Goal: Task Accomplishment & Management: Complete application form

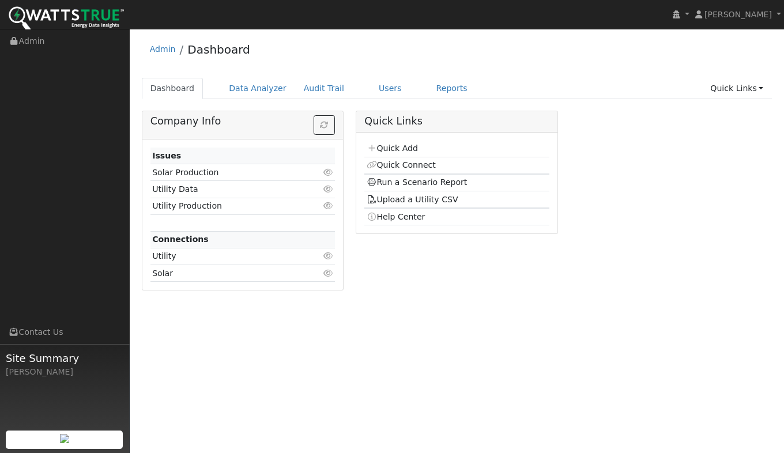
click at [389, 148] on link "Quick Add" at bounding box center [392, 147] width 51 height 9
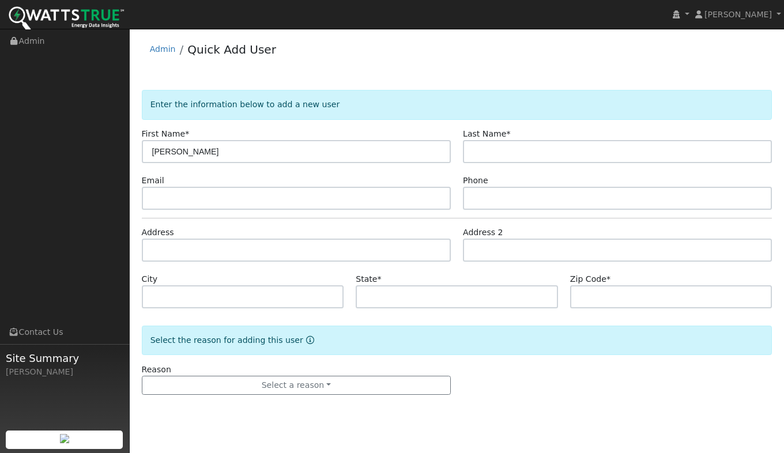
type input "Robert"
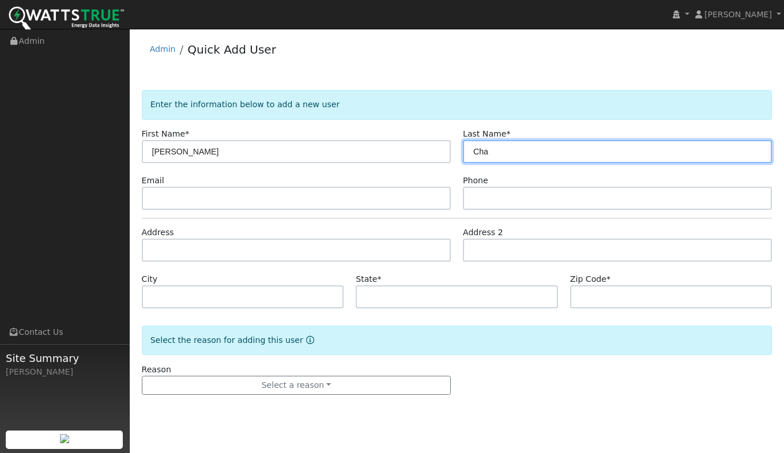
type input "Cha"
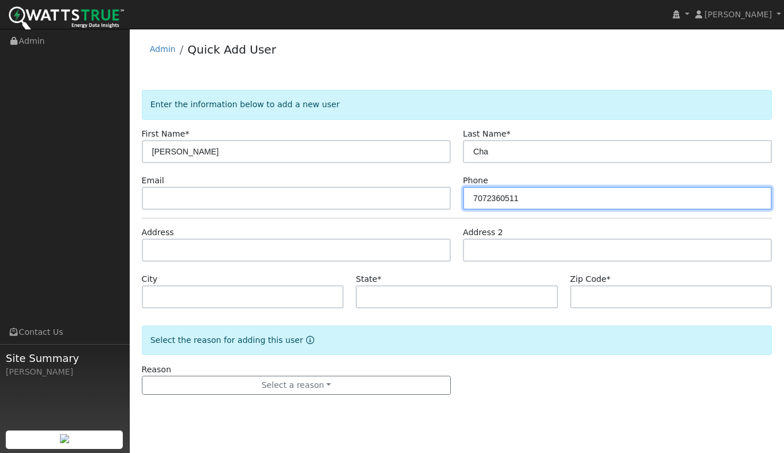
type input "7072360511"
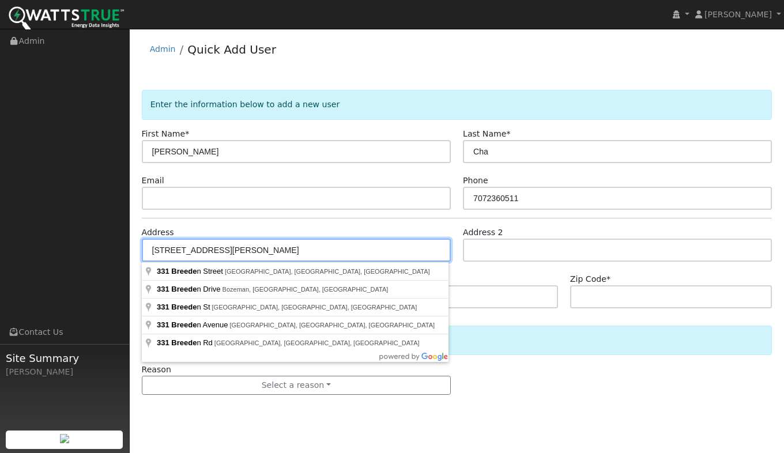
type input "331 Breeden Street"
type input "Santa Rosa"
type input "CA"
type input "95409"
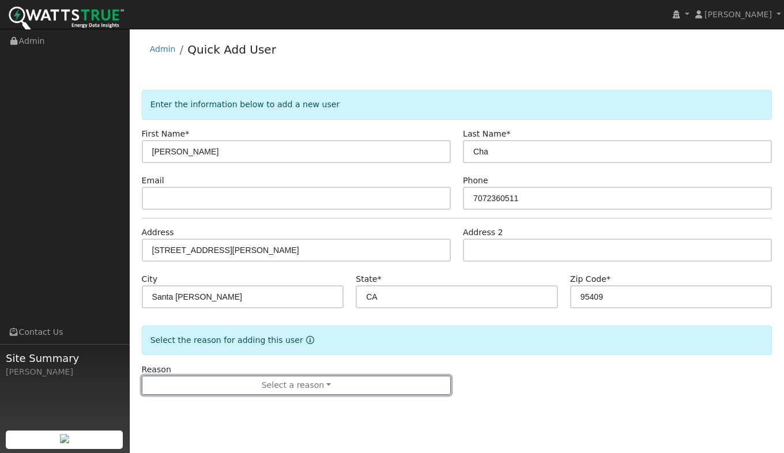
click at [260, 387] on button "Select a reason" at bounding box center [296, 386] width 309 height 20
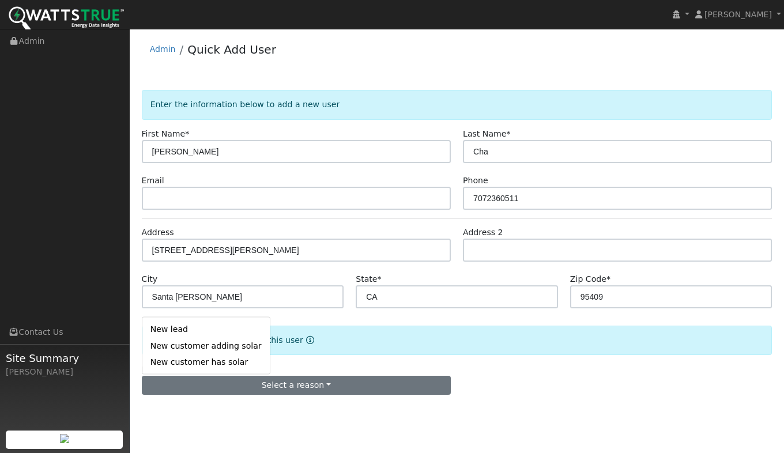
click at [154, 328] on link "New lead" at bounding box center [205, 329] width 127 height 16
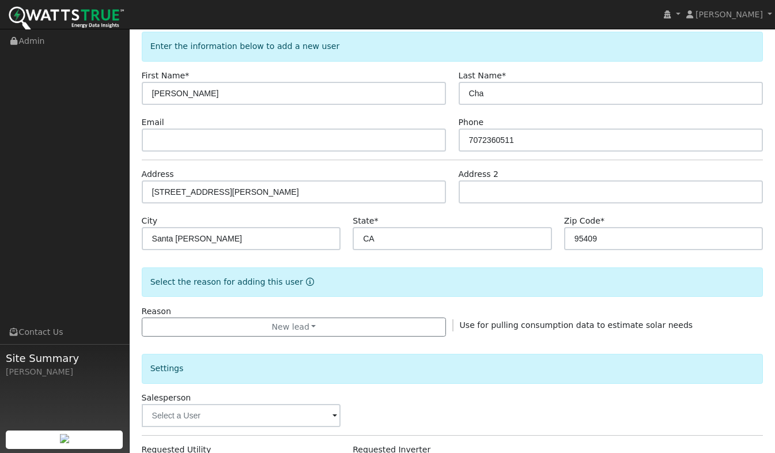
scroll to position [173, 0]
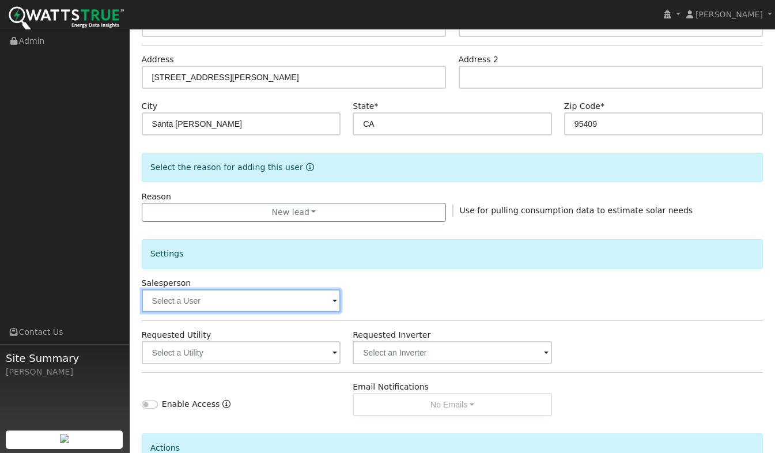
click at [157, 301] on input "text" at bounding box center [241, 300] width 199 height 23
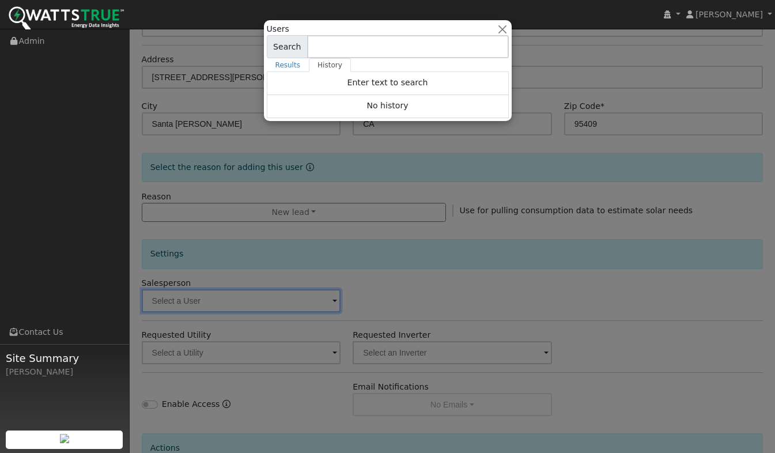
drag, startPoint x: 424, startPoint y: 289, endPoint x: 418, endPoint y: 285, distance: 7.0
click at [420, 285] on div at bounding box center [387, 226] width 775 height 453
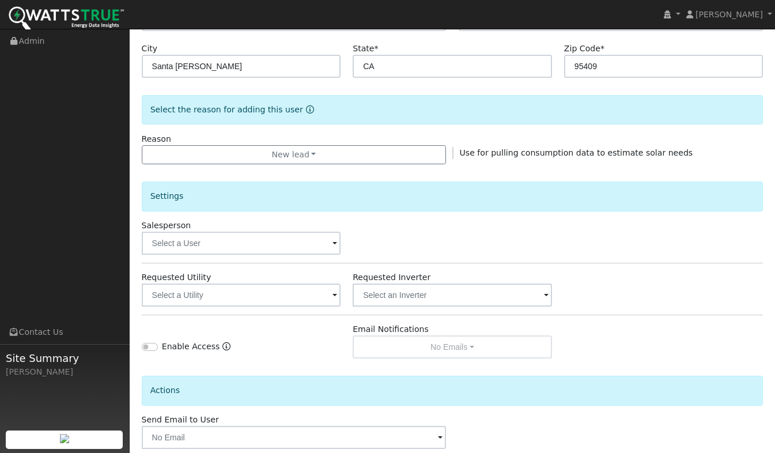
scroll to position [288, 0]
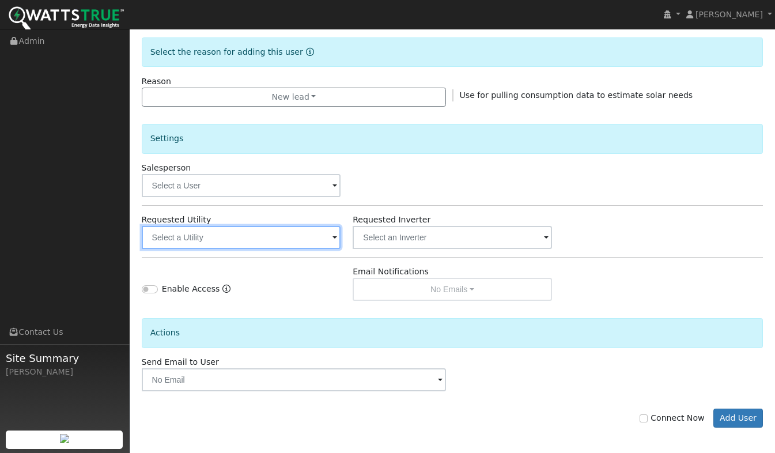
click at [206, 245] on input "text" at bounding box center [241, 237] width 199 height 23
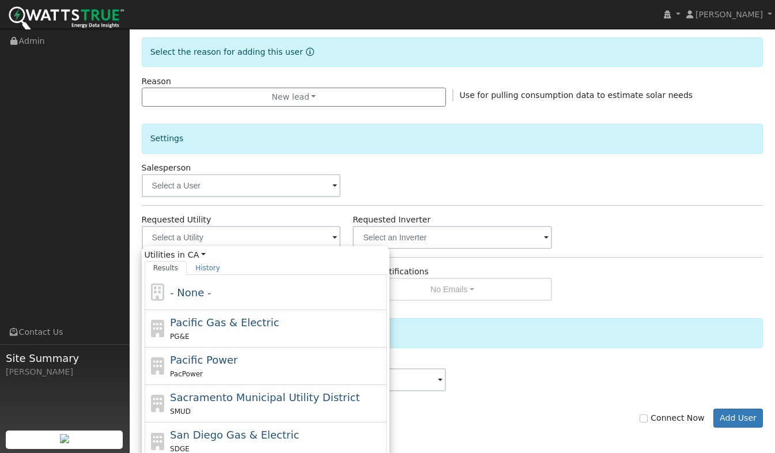
click at [195, 322] on span "Pacific Gas & Electric" at bounding box center [224, 322] width 109 height 12
type input "Pacific Gas & Electric"
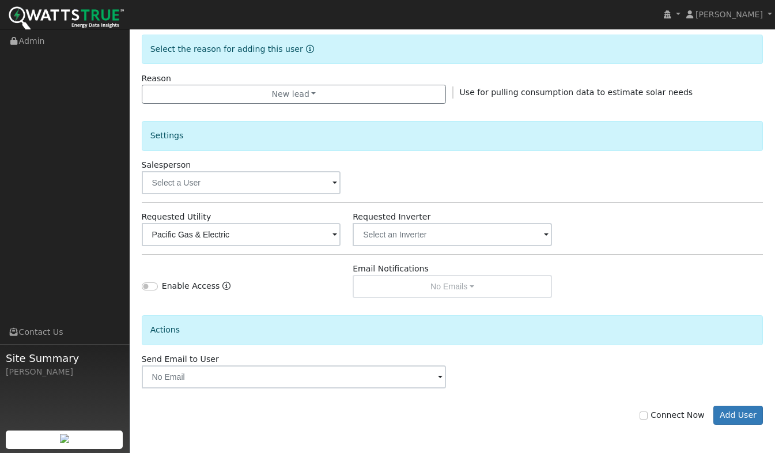
scroll to position [292, 0]
click at [648, 418] on input "Connect Now" at bounding box center [644, 415] width 8 height 8
checkbox input "true"
click at [731, 414] on button "Add User" at bounding box center [738, 415] width 50 height 20
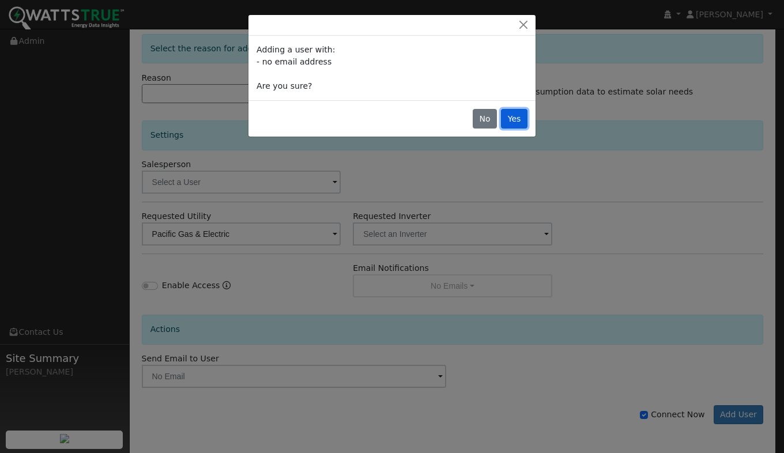
click at [512, 124] on button "Yes" at bounding box center [514, 119] width 27 height 20
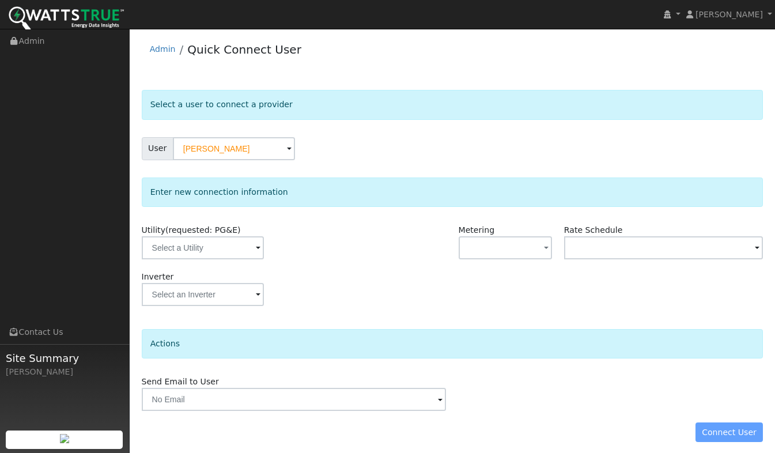
click at [338, 150] on div "User Robert Cha" at bounding box center [453, 148] width 622 height 23
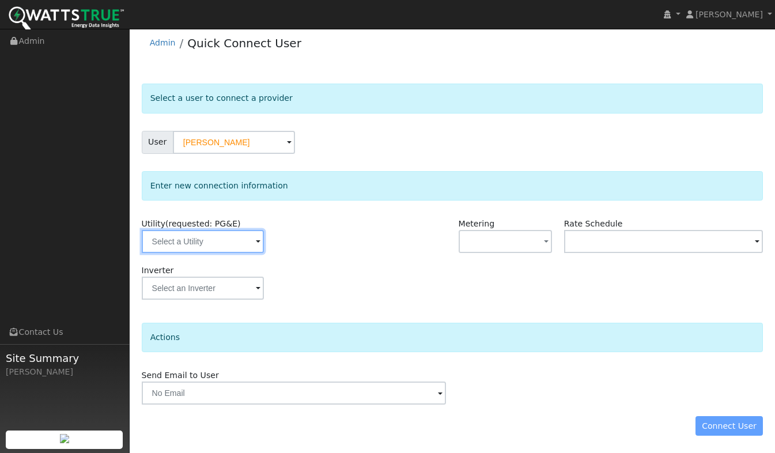
click at [223, 240] on input "text" at bounding box center [203, 241] width 122 height 23
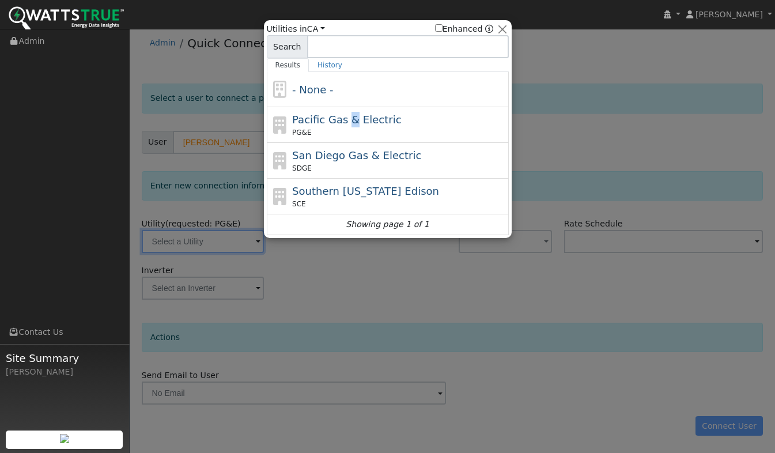
click at [345, 121] on span "Pacific Gas & Electric" at bounding box center [346, 120] width 109 height 12
type input "PG&E"
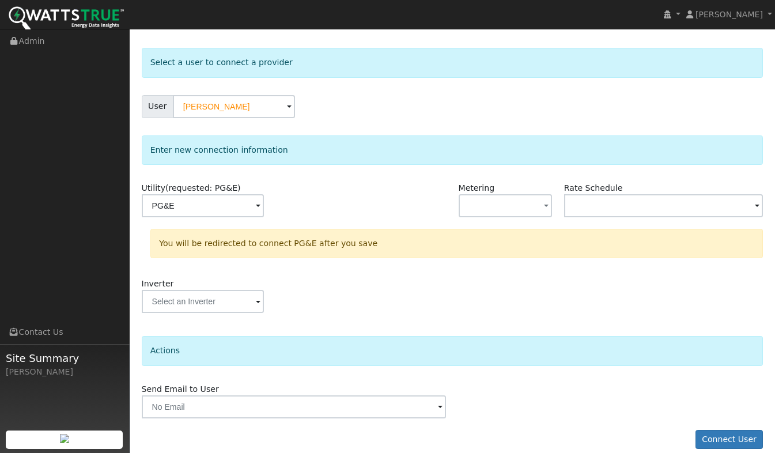
scroll to position [55, 0]
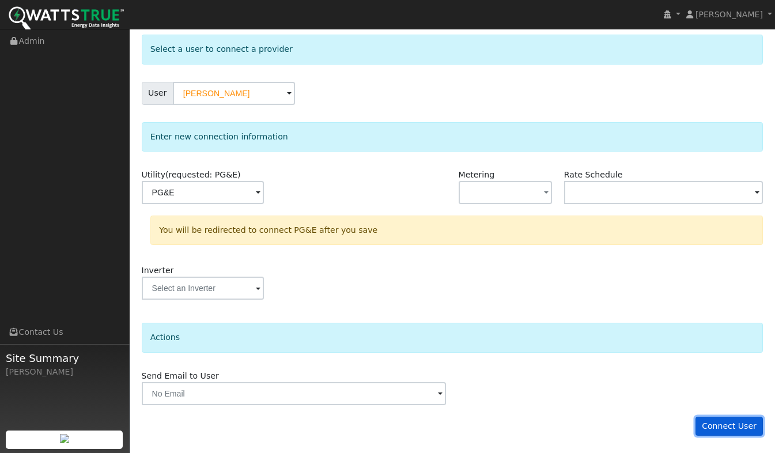
click at [727, 426] on button "Connect User" at bounding box center [730, 427] width 68 height 20
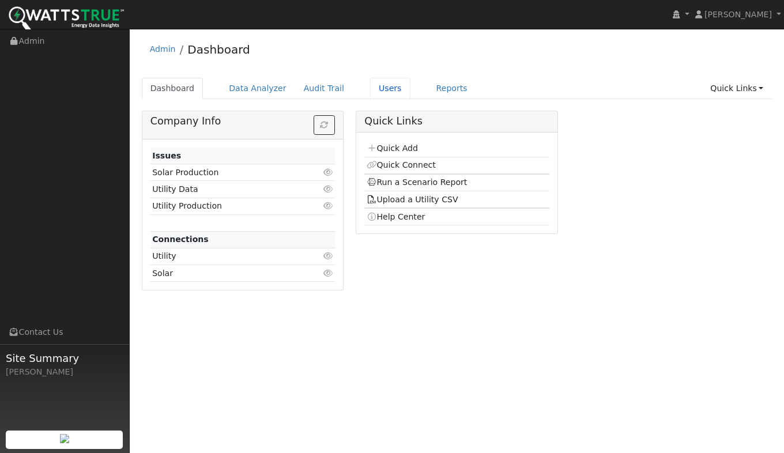
click at [372, 90] on link "Users" at bounding box center [390, 88] width 40 height 21
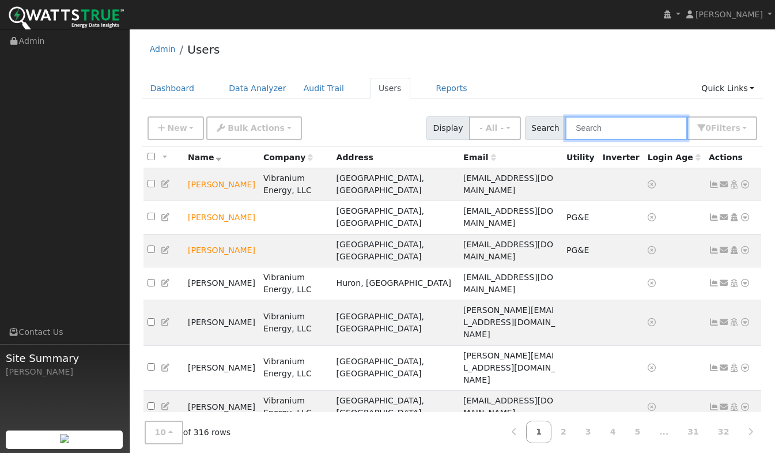
click at [595, 127] on input "text" at bounding box center [626, 128] width 122 height 24
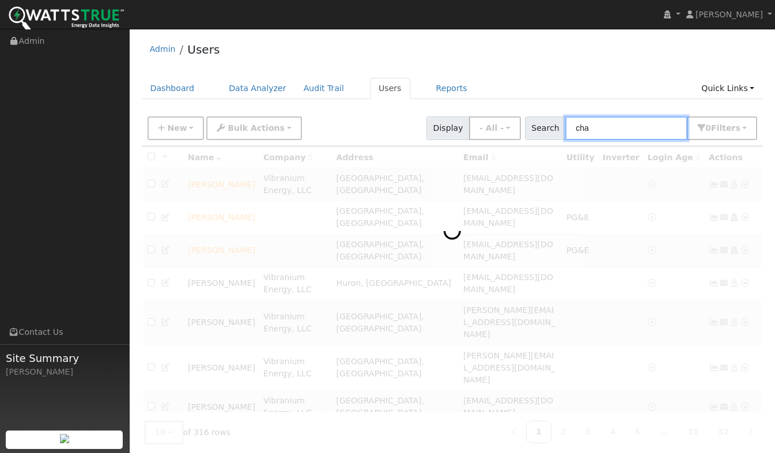
type input "cha"
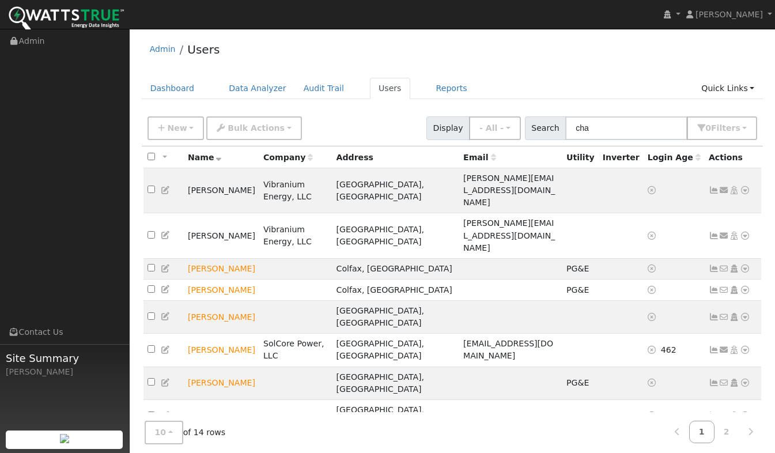
click at [743, 313] on icon at bounding box center [745, 317] width 10 height 8
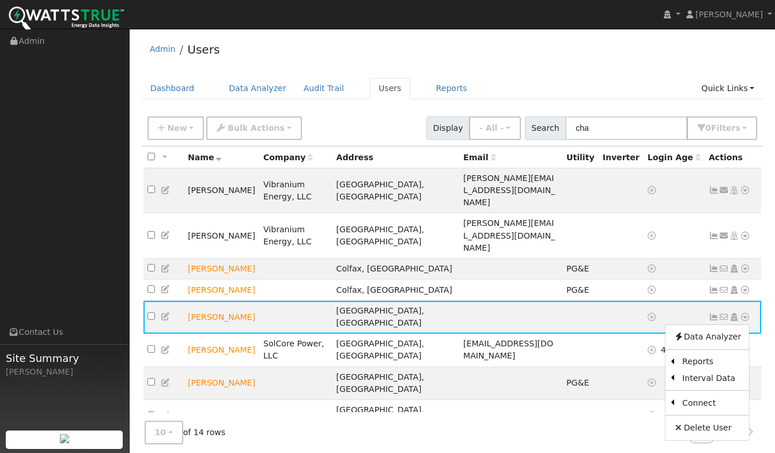
click at [0, 0] on link "Utility" at bounding box center [0, 0] width 0 height 0
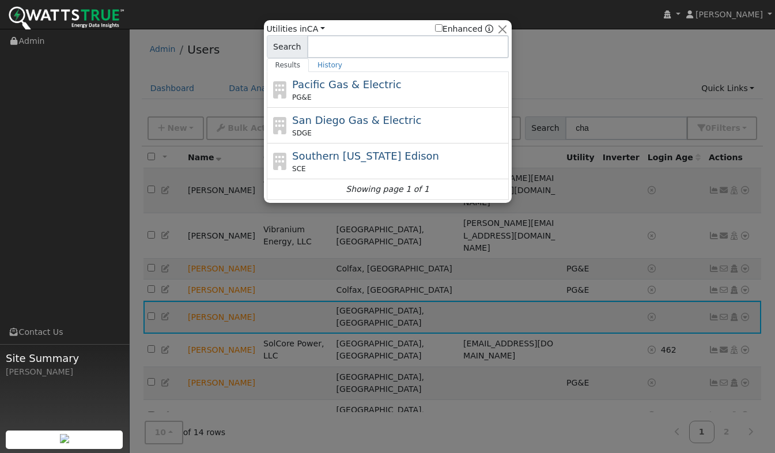
click at [309, 90] on span "Pacific Gas & Electric" at bounding box center [346, 84] width 109 height 12
